Goal: Task Accomplishment & Management: Complete application form

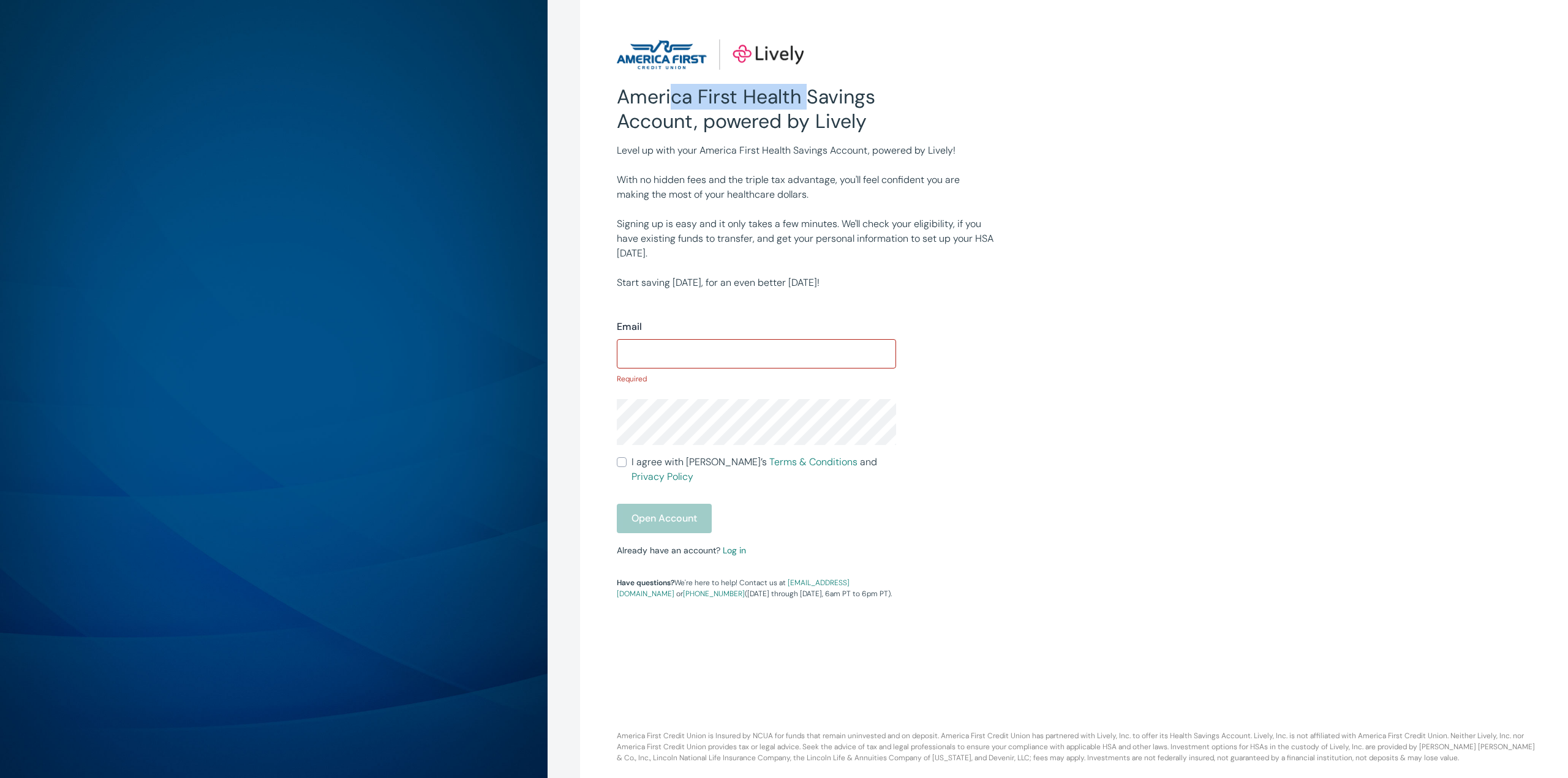
drag, startPoint x: 674, startPoint y: 100, endPoint x: 806, endPoint y: 97, distance: 132.0
click at [806, 97] on h2 "America First Health Savings Account, powered by Lively" at bounding box center [756, 109] width 280 height 49
drag, startPoint x: 670, startPoint y: 239, endPoint x: 964, endPoint y: 238, distance: 294.0
click at [964, 238] on p "Signing up is easy and it only takes a few minutes. We'll check your eligibilit…" at bounding box center [805, 238] width 377 height 44
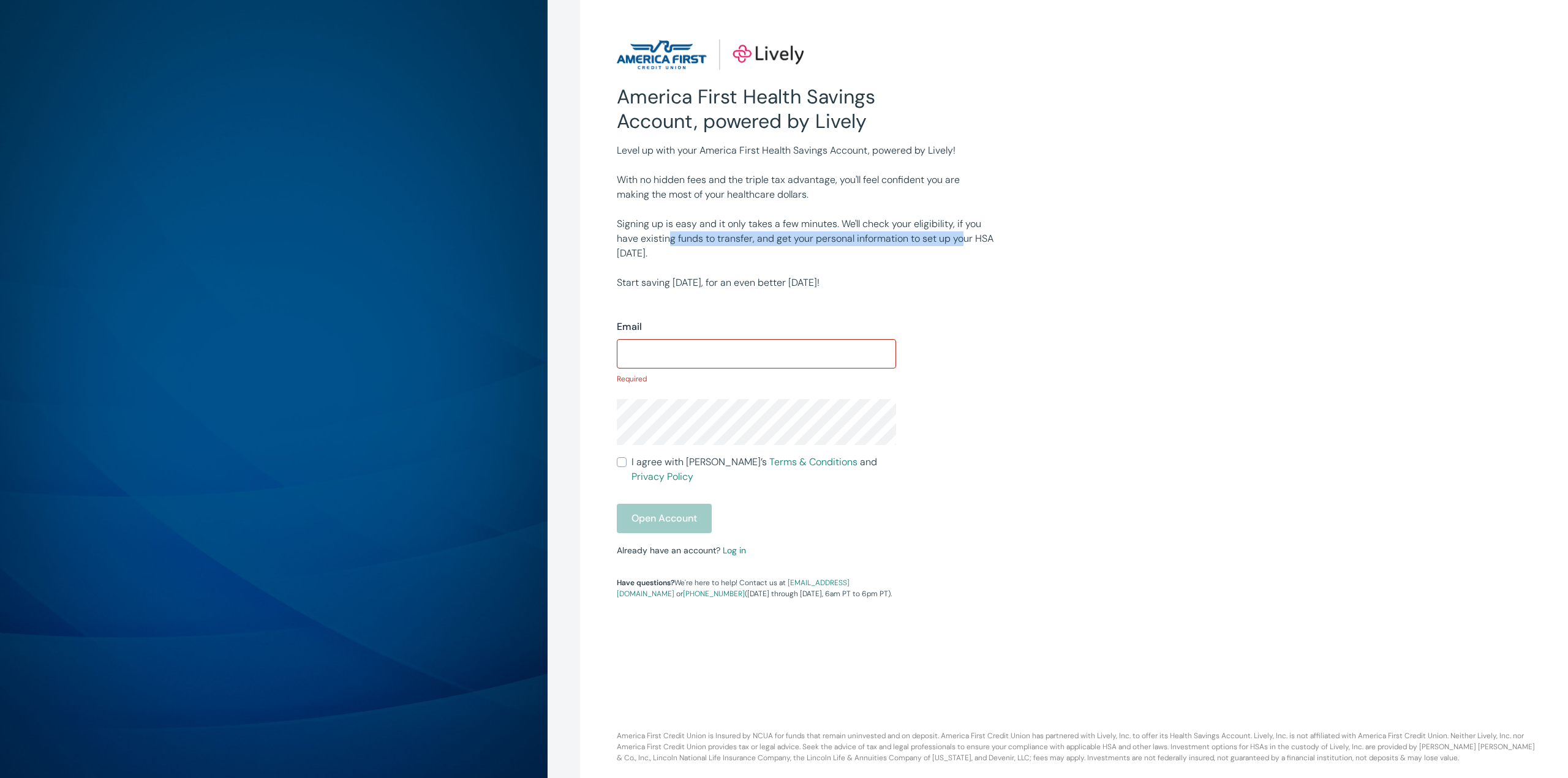
click at [964, 238] on p "Signing up is easy and it only takes a few minutes. We'll check your eligibilit…" at bounding box center [805, 238] width 377 height 44
drag, startPoint x: 633, startPoint y: 282, endPoint x: 812, endPoint y: 273, distance: 179.2
click at [812, 273] on div "Level up with your America First Health Savings Account, powered by Lively! Wit…" at bounding box center [798, 212] width 392 height 157
drag, startPoint x: 650, startPoint y: 237, endPoint x: 837, endPoint y: 240, distance: 187.0
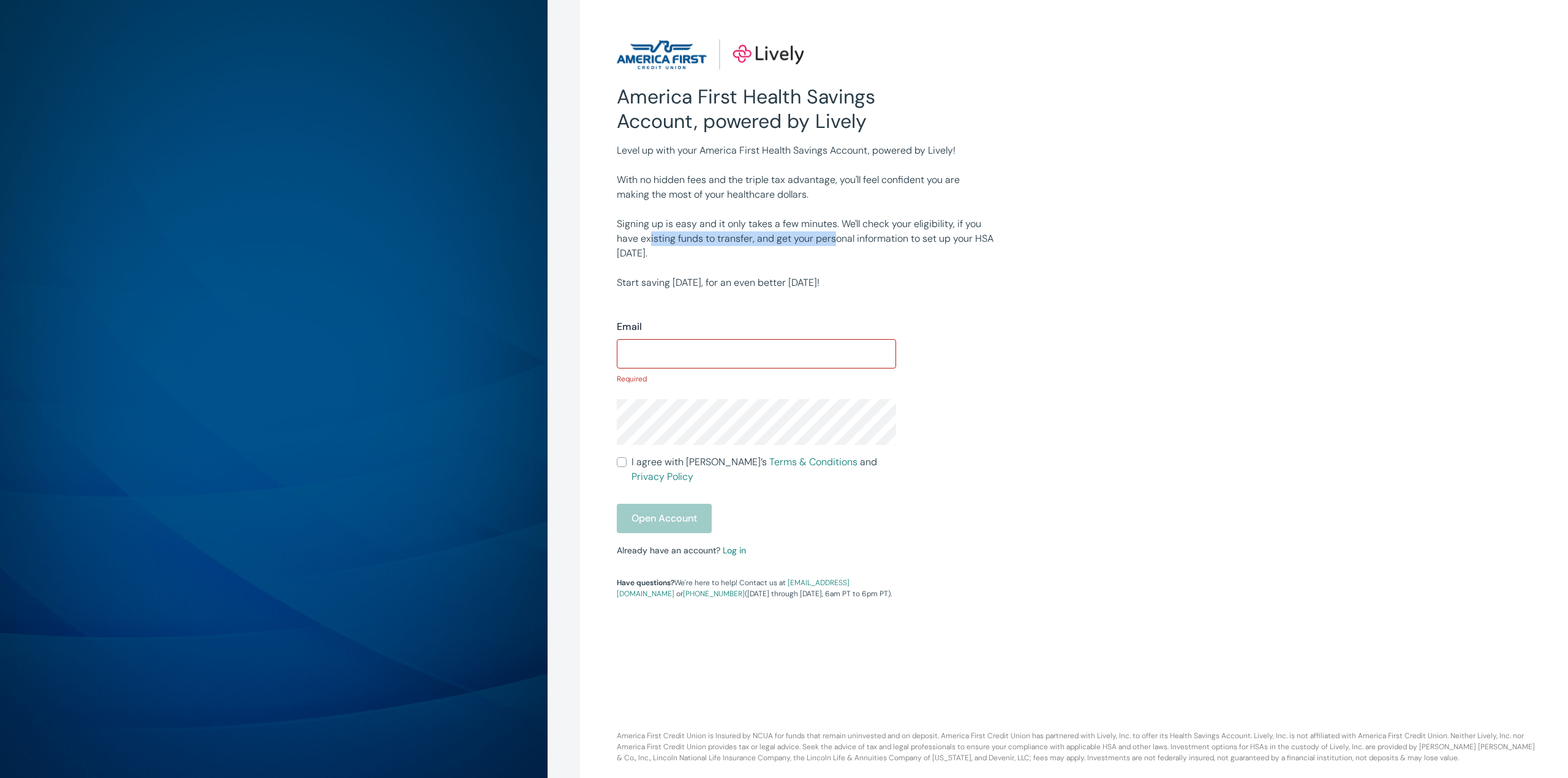
click at [837, 240] on p "Signing up is easy and it only takes a few minutes. We'll check your eligibilit…" at bounding box center [805, 238] width 377 height 44
click at [839, 240] on p "Signing up is easy and it only takes a few minutes. We'll check your eligibilit…" at bounding box center [805, 238] width 377 height 44
drag, startPoint x: 631, startPoint y: 184, endPoint x: 935, endPoint y: 180, distance: 304.0
click at [931, 180] on p "With no hidden fees and the triple tax advantage, you'll feel confident you are…" at bounding box center [805, 187] width 377 height 29
click at [935, 180] on p "With no hidden fees and the triple tax advantage, you'll feel confident you are…" at bounding box center [805, 187] width 377 height 29
